Goal: Task Accomplishment & Management: Use online tool/utility

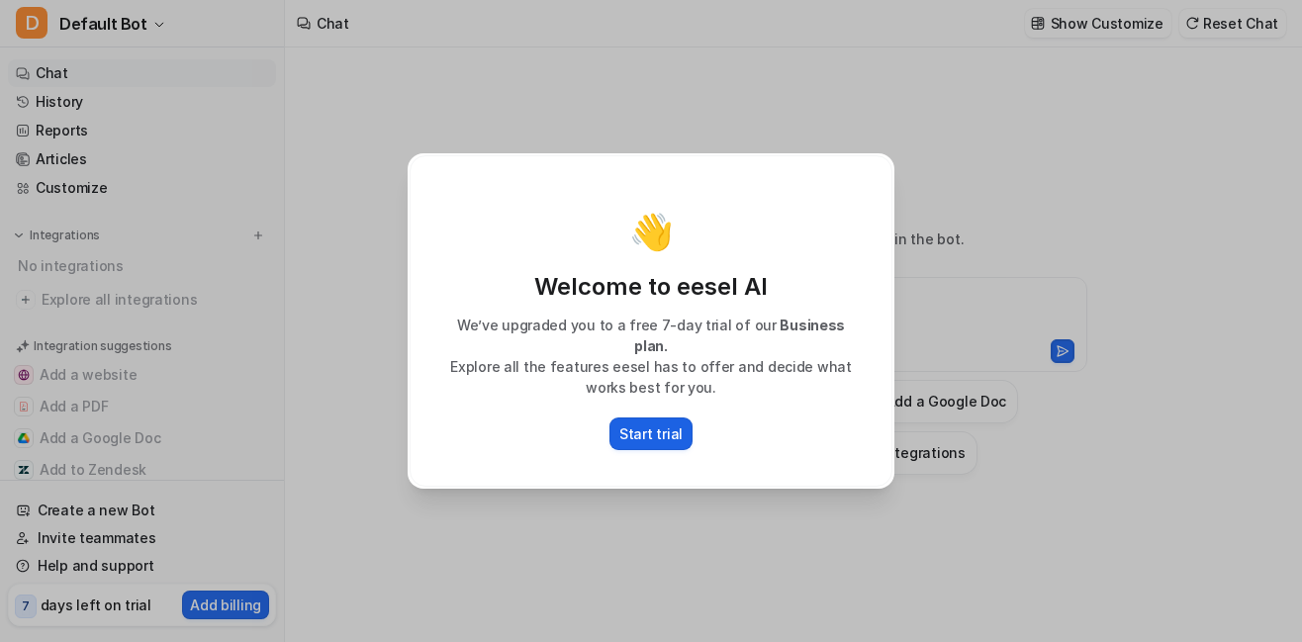
click at [666, 424] on p "Start trial" at bounding box center [650, 433] width 63 height 21
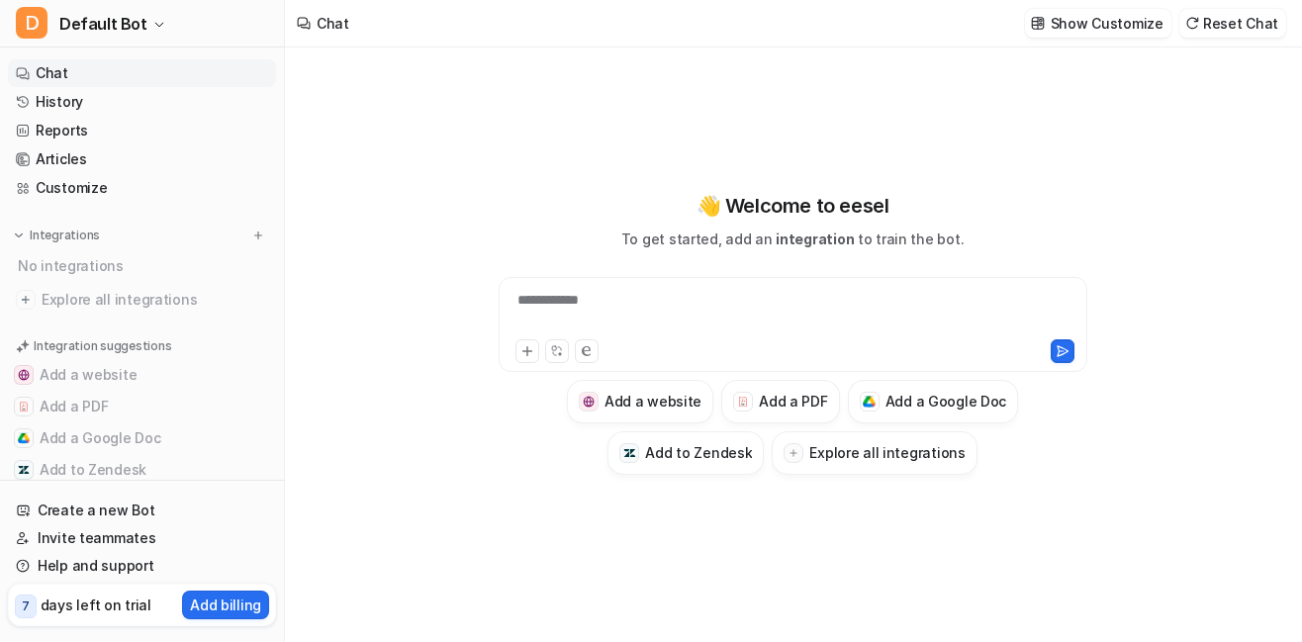
type textarea "**********"
